Goal: Task Accomplishment & Management: Use online tool/utility

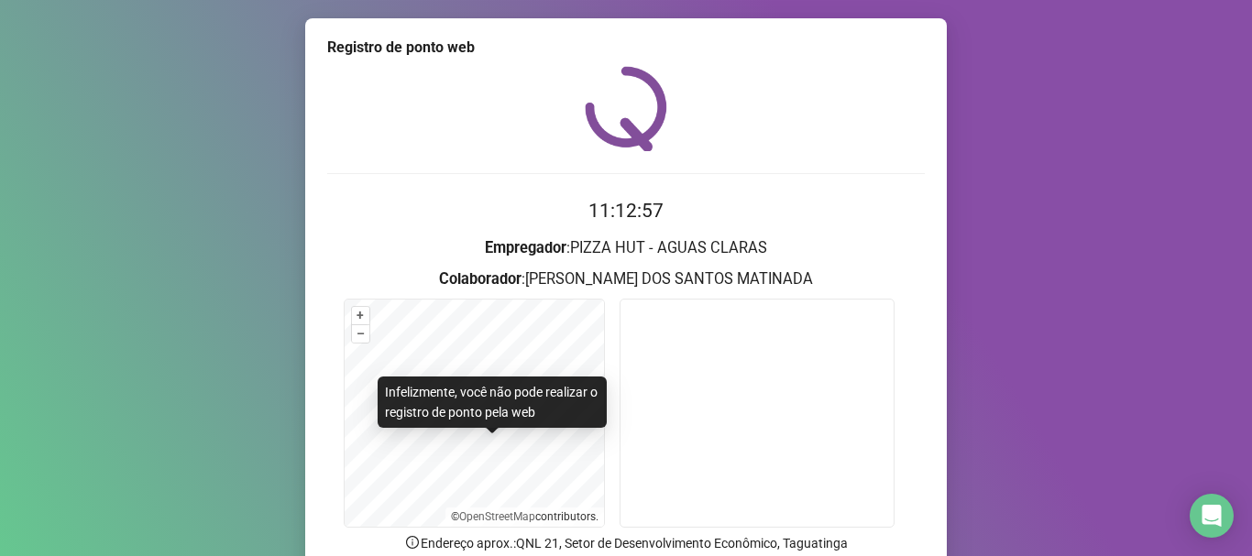
scroll to position [159, 0]
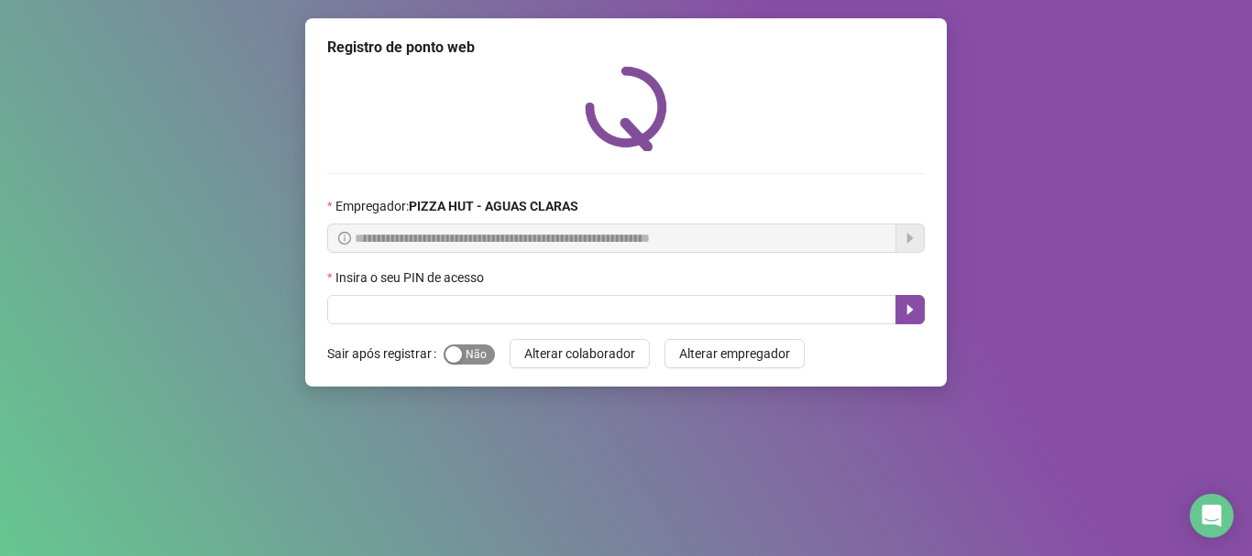
click at [479, 355] on span "Sim Não" at bounding box center [469, 355] width 51 height 20
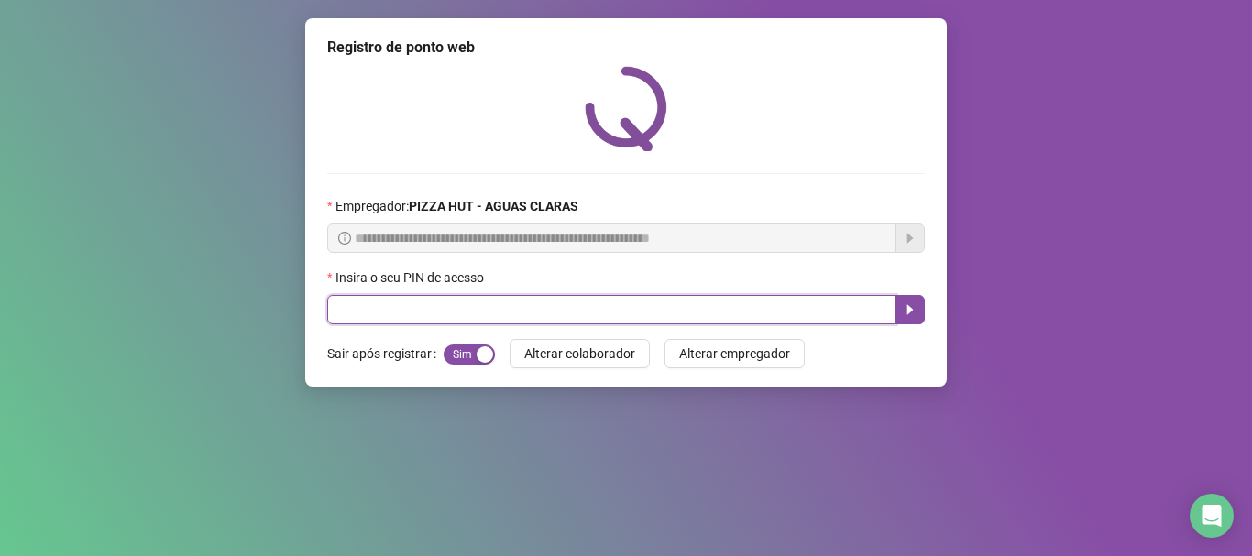
click at [467, 307] on input "text" at bounding box center [611, 309] width 569 height 29
type input "*****"
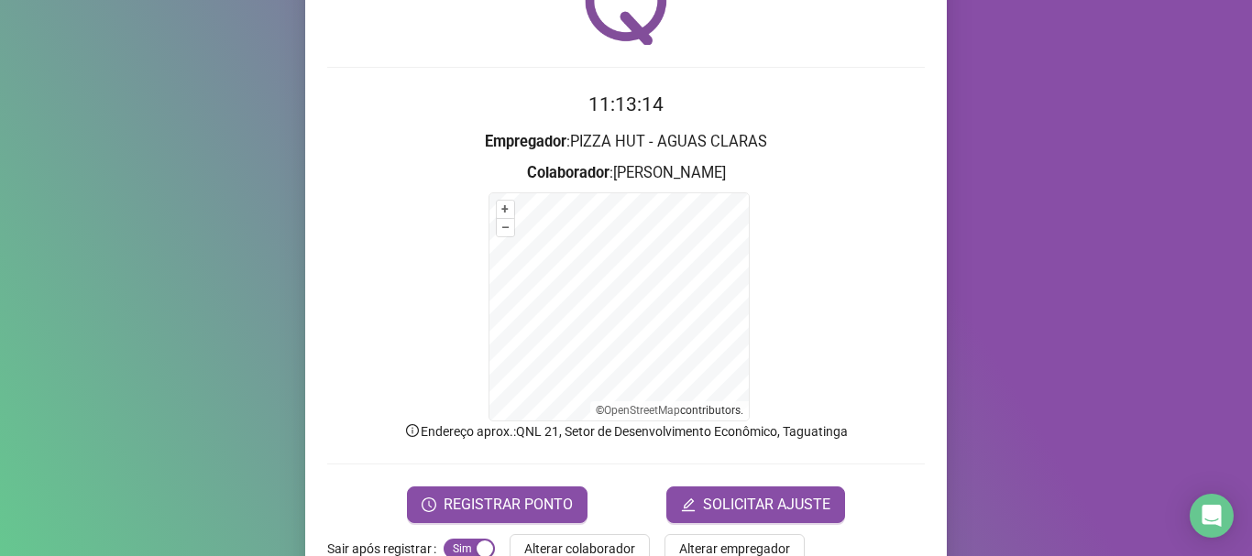
scroll to position [154, 0]
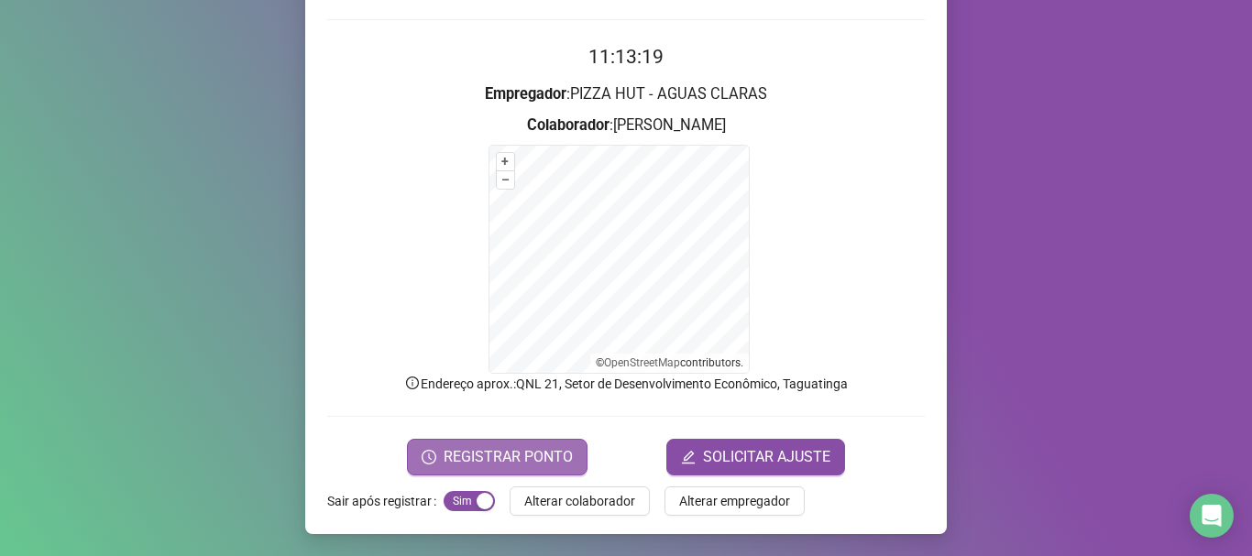
click at [467, 456] on span "REGISTRAR PONTO" at bounding box center [508, 457] width 129 height 22
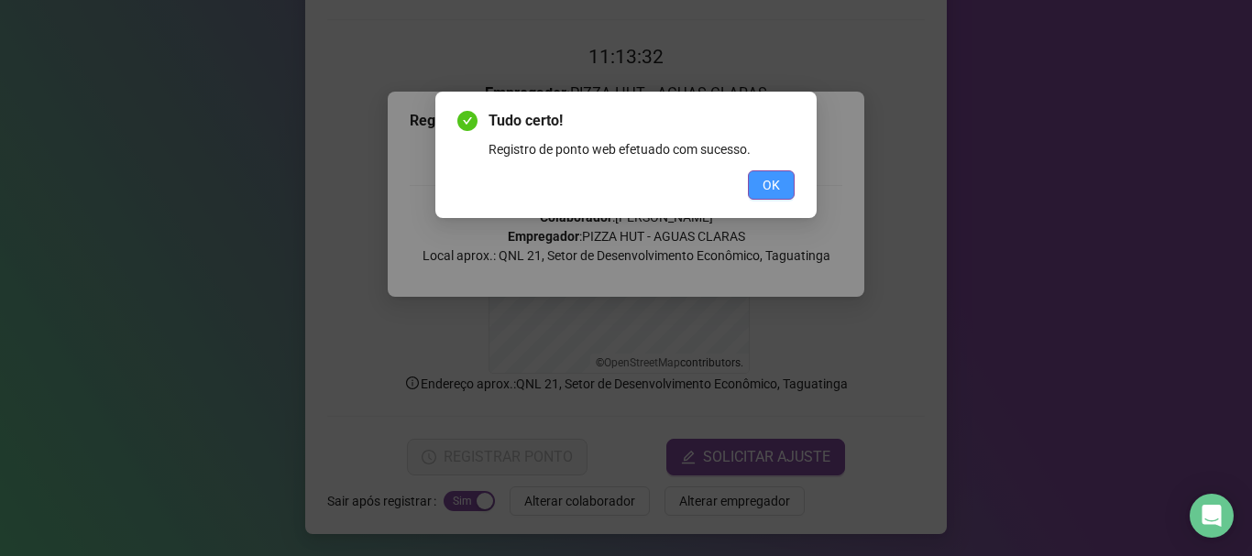
click at [774, 179] on span "OK" at bounding box center [771, 185] width 17 height 20
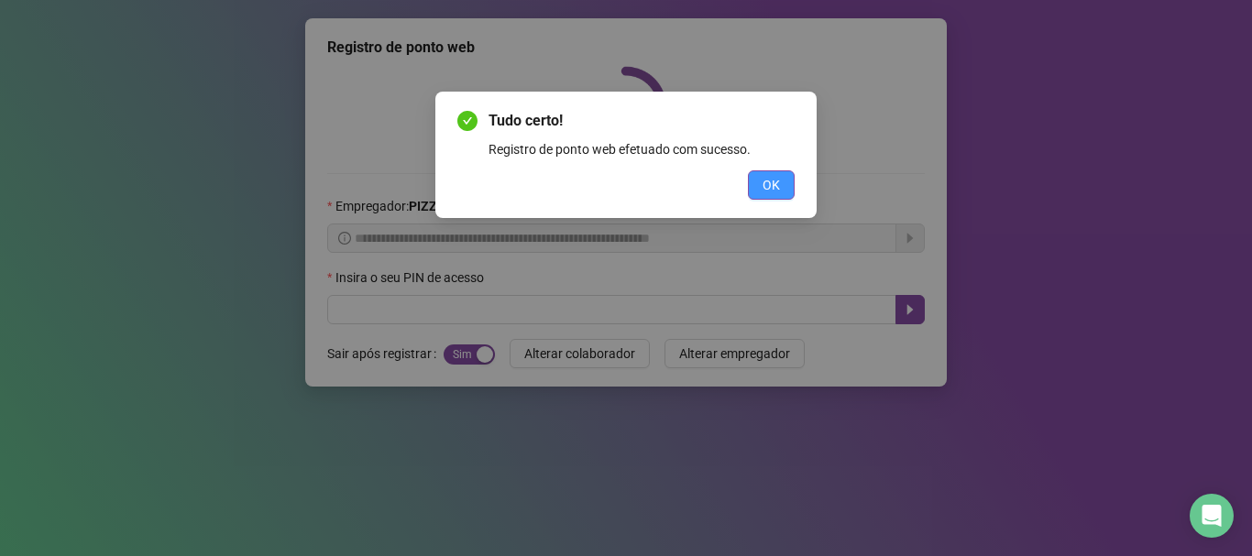
scroll to position [0, 0]
